Goal: Find specific page/section: Find specific page/section

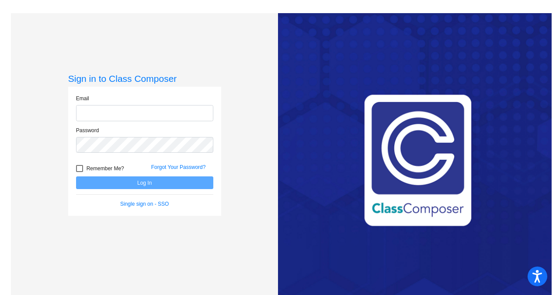
type input "[PERSON_NAME][EMAIL_ADDRESS][PERSON_NAME][DOMAIN_NAME]"
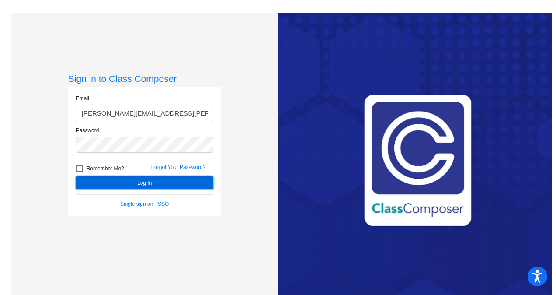
click at [147, 179] on button "Log In" at bounding box center [144, 182] width 137 height 13
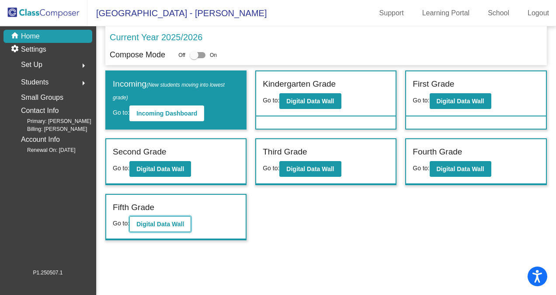
click at [150, 220] on b "Digital Data Wall" at bounding box center [160, 223] width 48 height 7
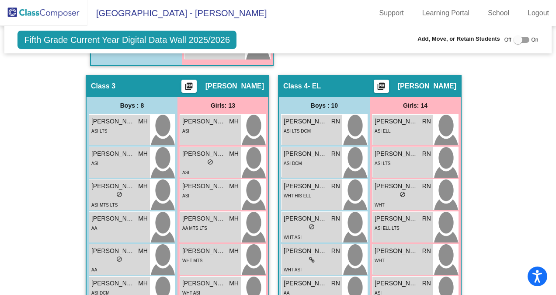
scroll to position [752, 0]
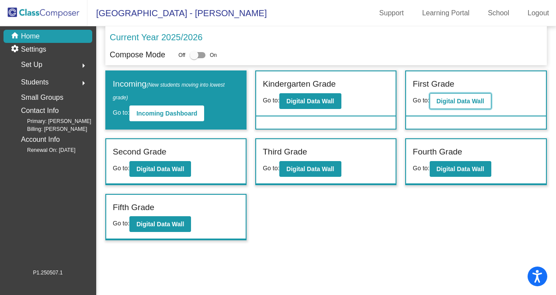
click at [456, 98] on b "Digital Data Wall" at bounding box center [461, 100] width 48 height 7
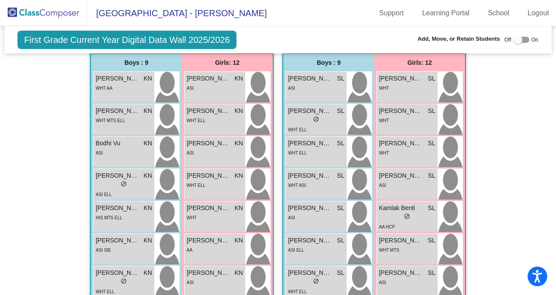
scroll to position [1076, 0]
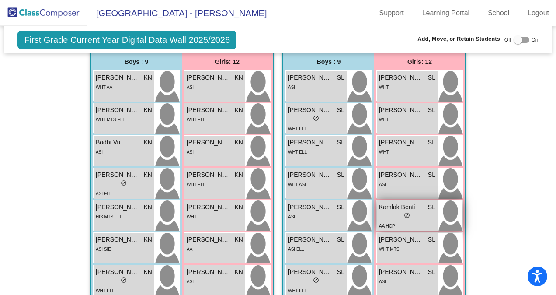
click at [394, 221] on div "AA HCP" at bounding box center [407, 225] width 56 height 9
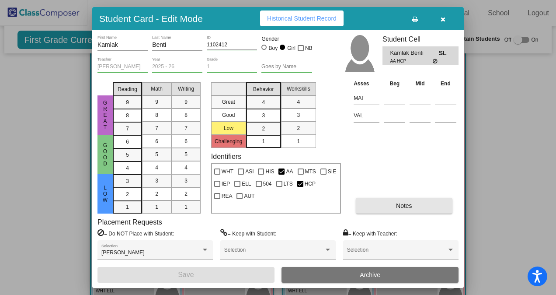
click at [398, 203] on span "Notes" at bounding box center [404, 205] width 16 height 7
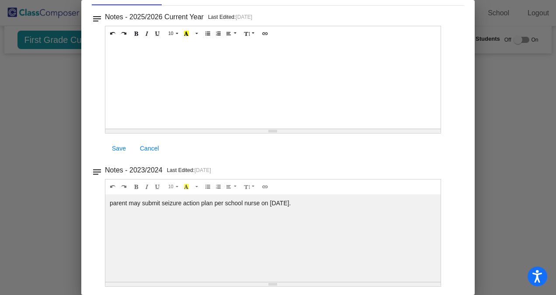
scroll to position [55, 0]
